Goal: Task Accomplishment & Management: Use online tool/utility

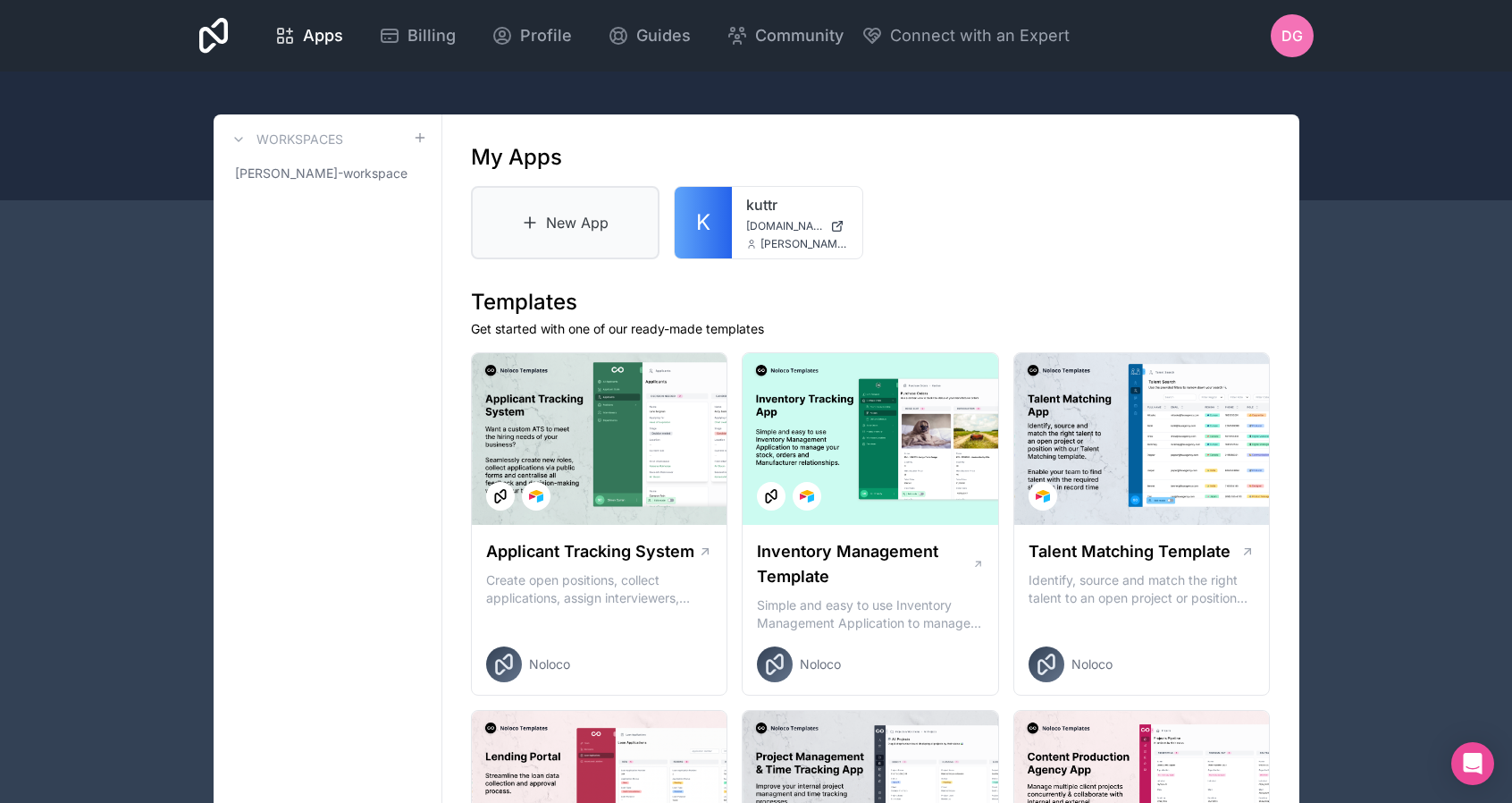
click at [559, 224] on link "New App" at bounding box center [565, 222] width 189 height 73
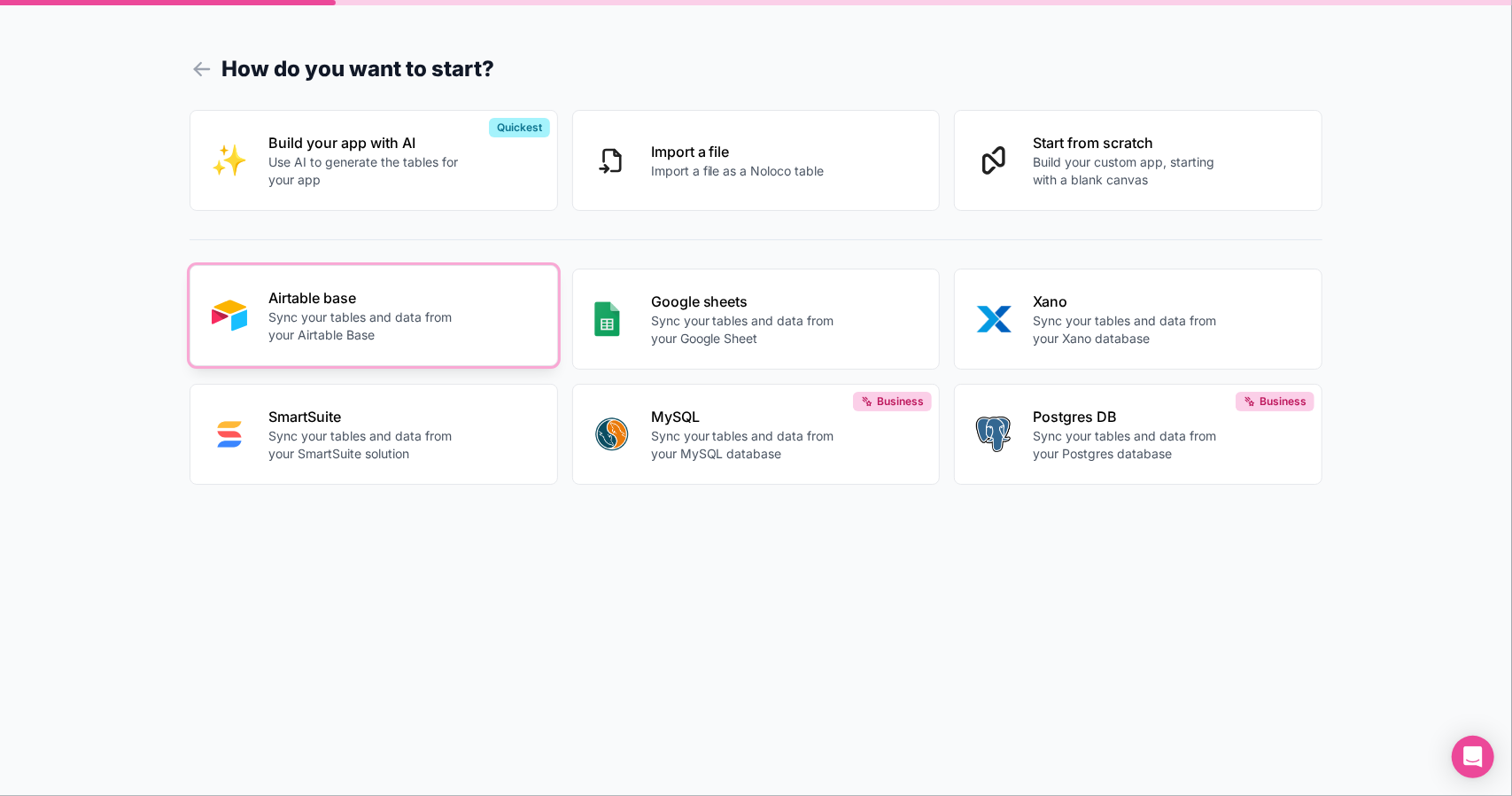
click at [401, 332] on p "Sync your tables and data from your Airtable Base" at bounding box center [367, 326] width 197 height 36
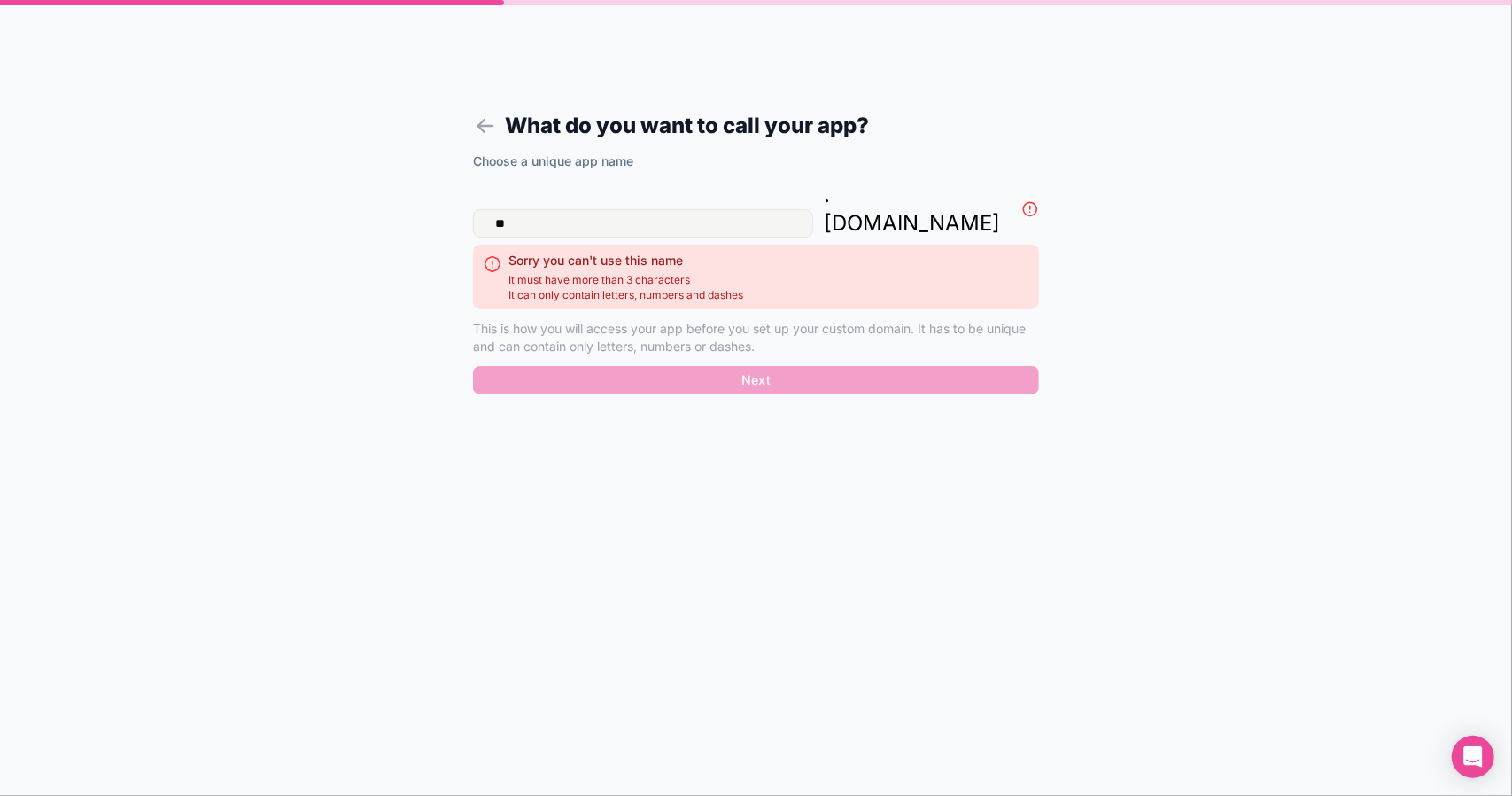
type input "*"
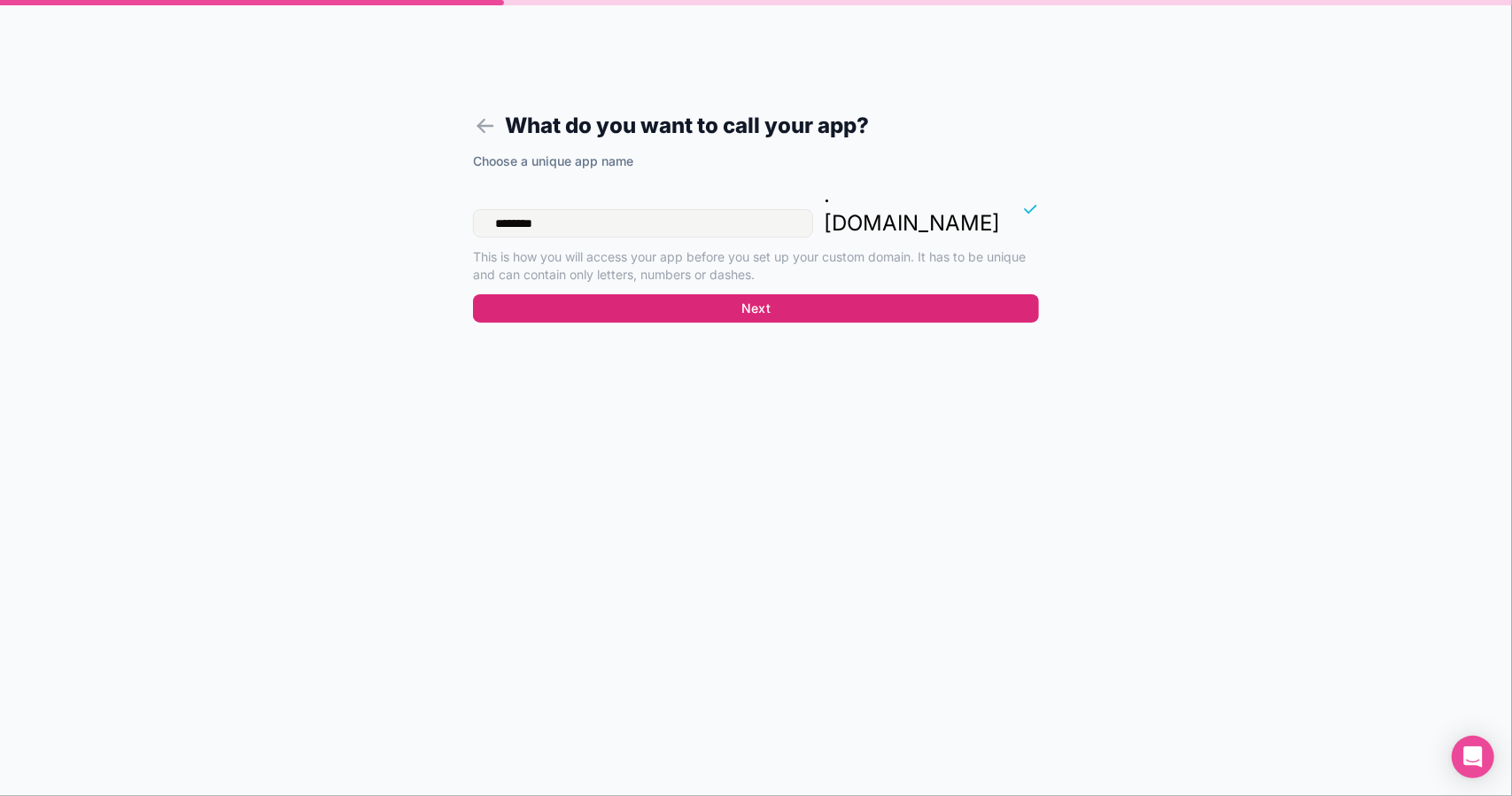
type input "********"
click at [722, 295] on button "Next" at bounding box center [756, 308] width 566 height 28
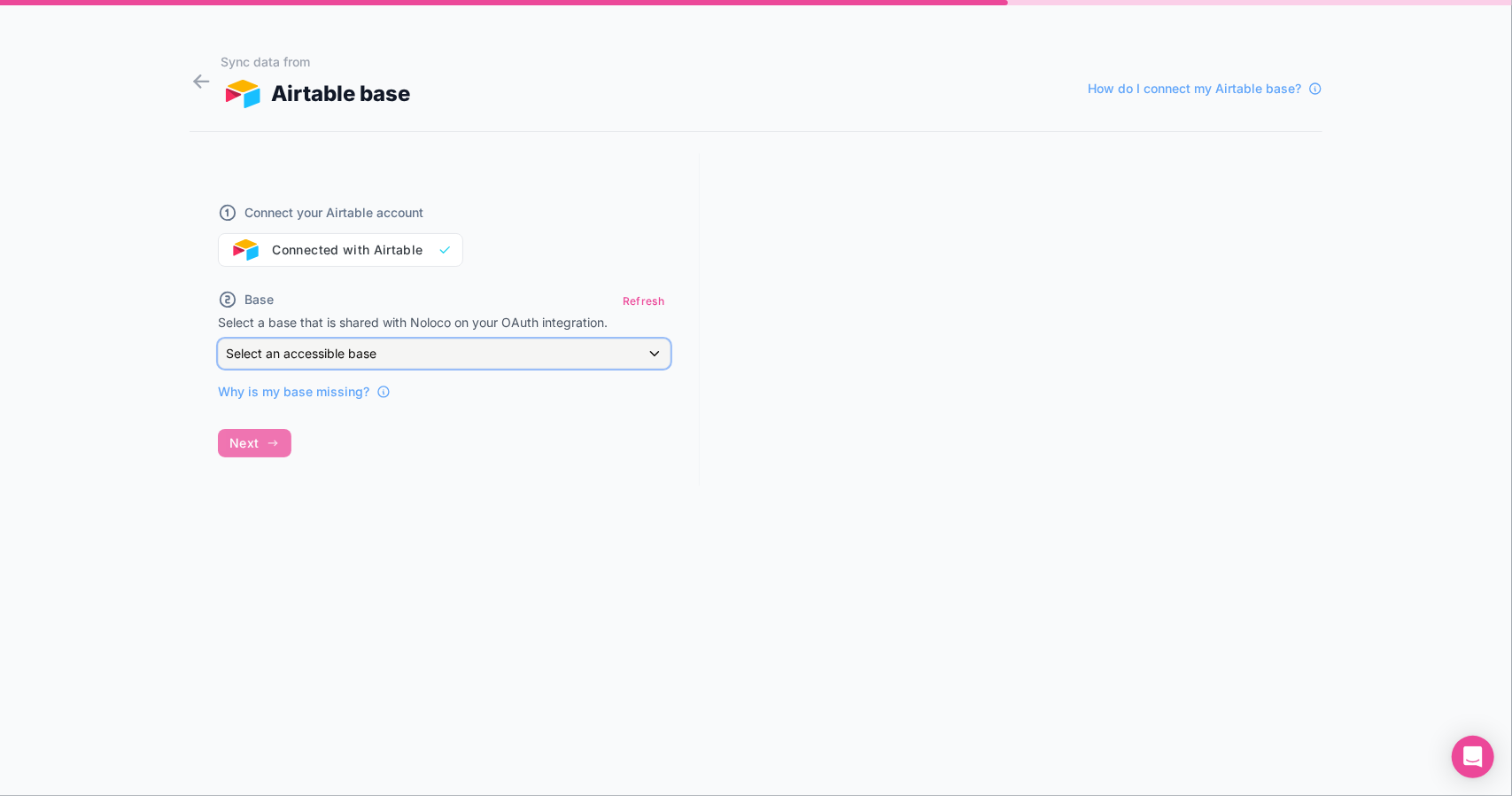
click at [655, 355] on div "Select an accessible base" at bounding box center [444, 353] width 451 height 28
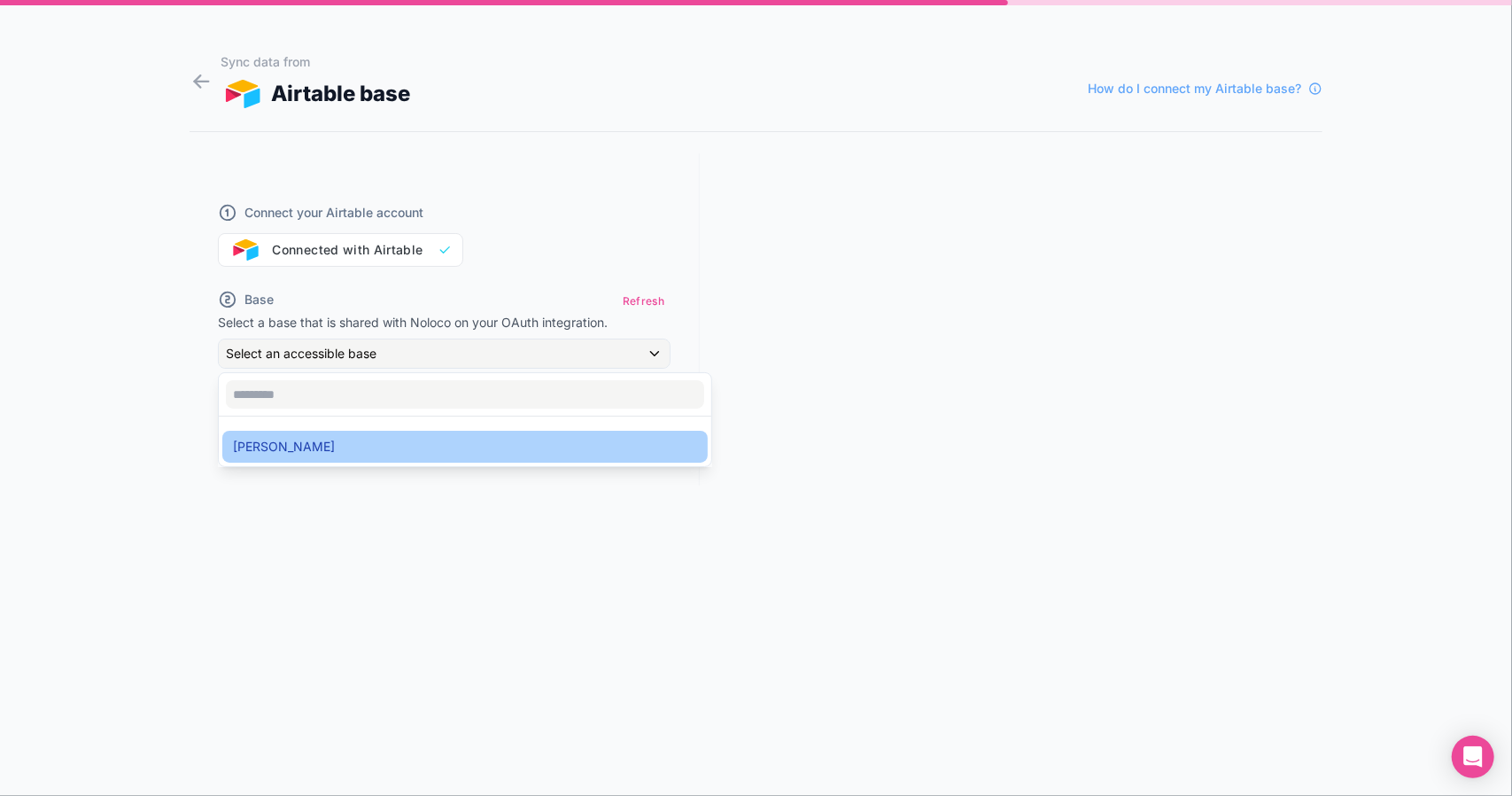
click at [396, 445] on div "[PERSON_NAME]" at bounding box center [464, 446] width 464 height 21
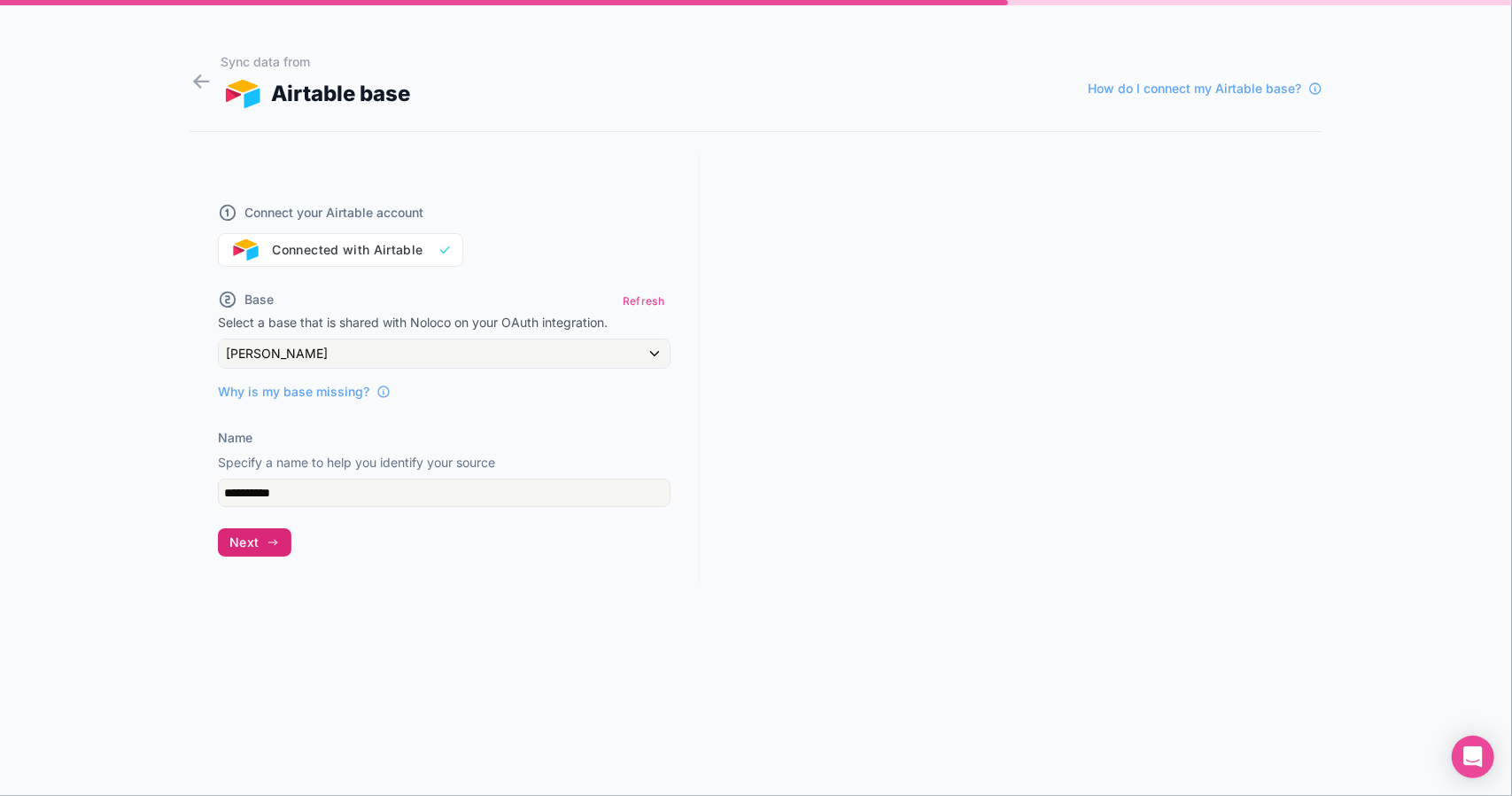
click at [246, 543] on span "Next" at bounding box center [244, 542] width 29 height 16
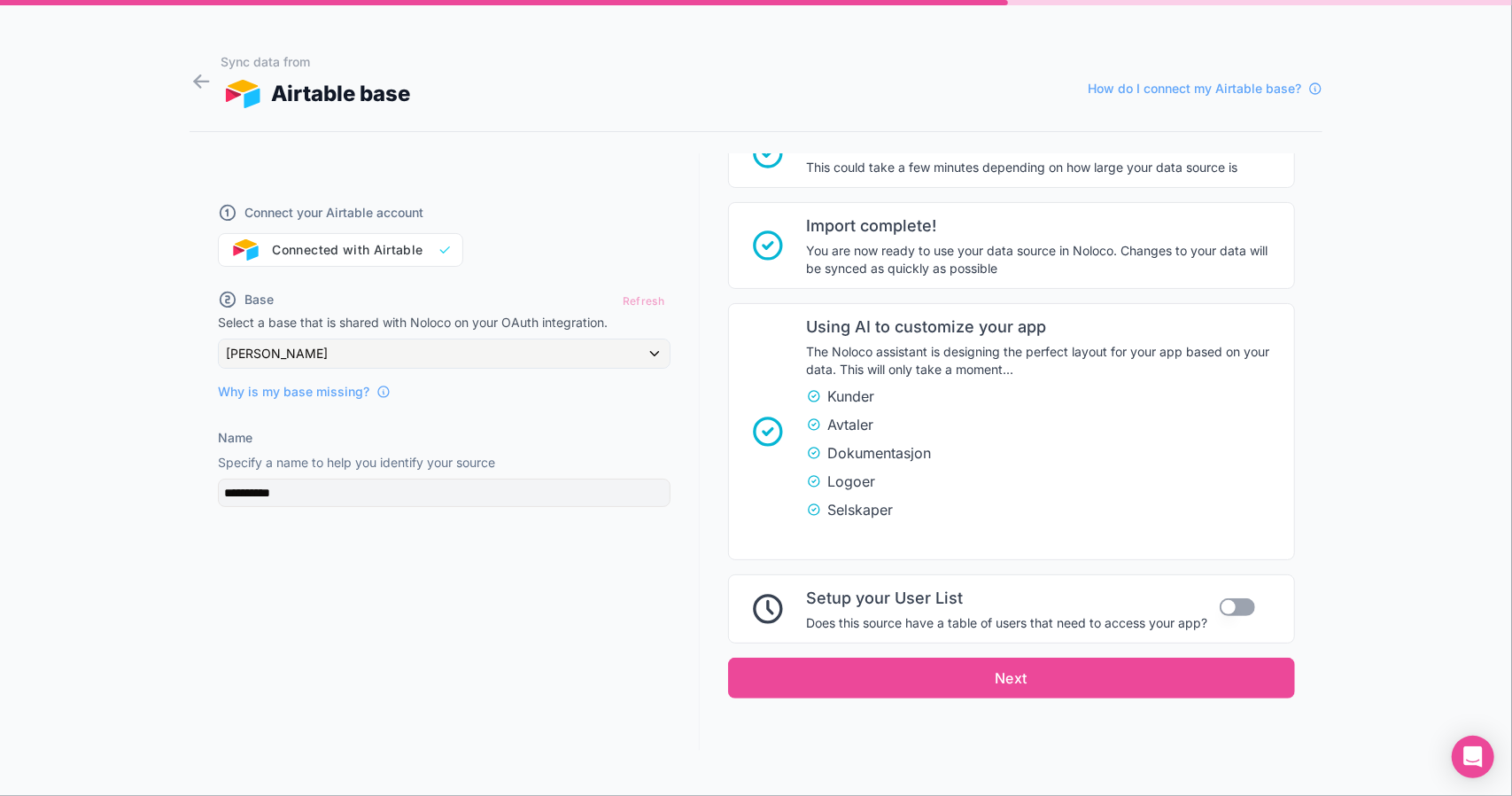
scroll to position [259, 0]
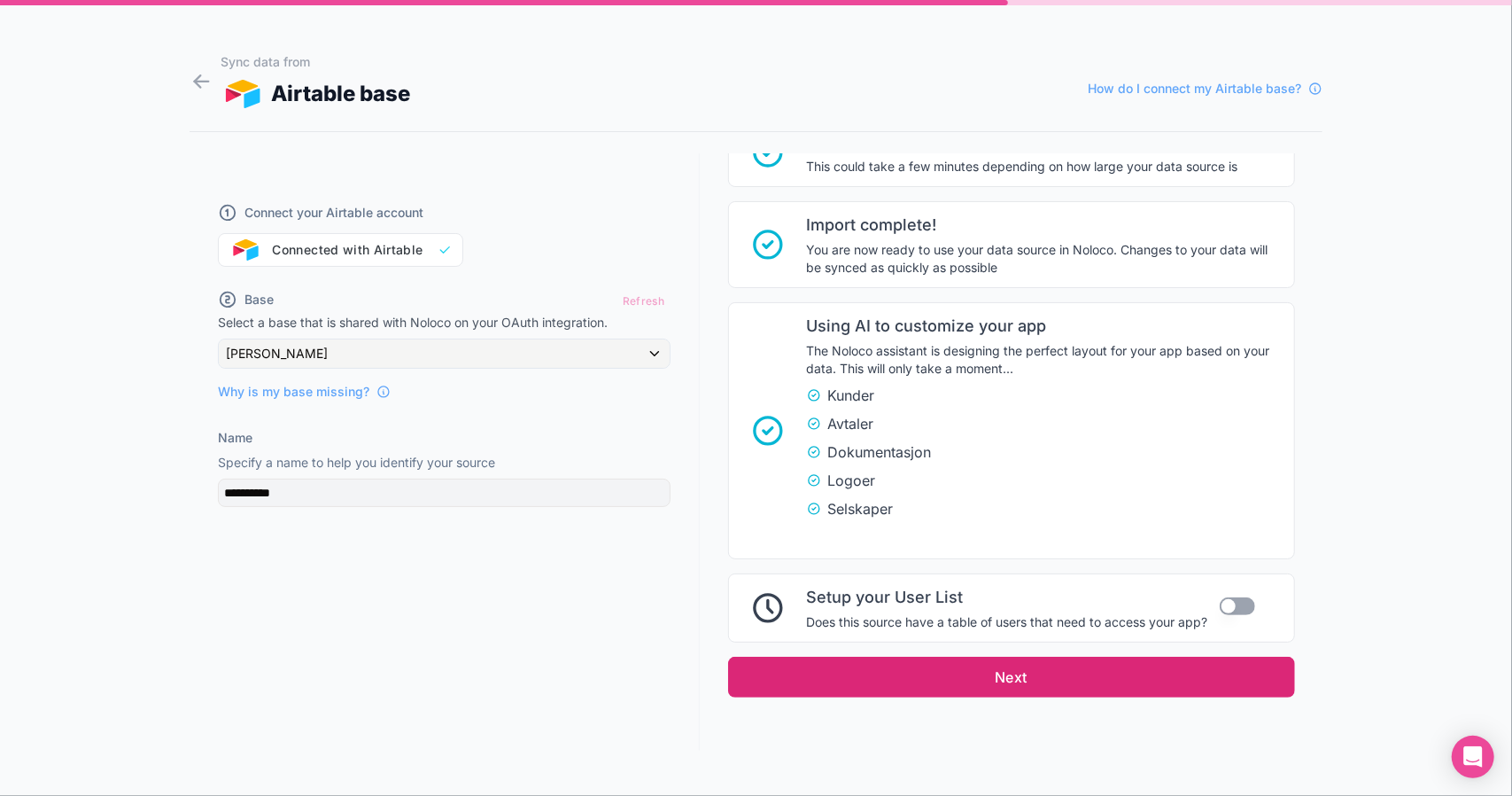
click at [994, 674] on button "Next" at bounding box center [1011, 677] width 567 height 41
